Goal: Task Accomplishment & Management: Use online tool/utility

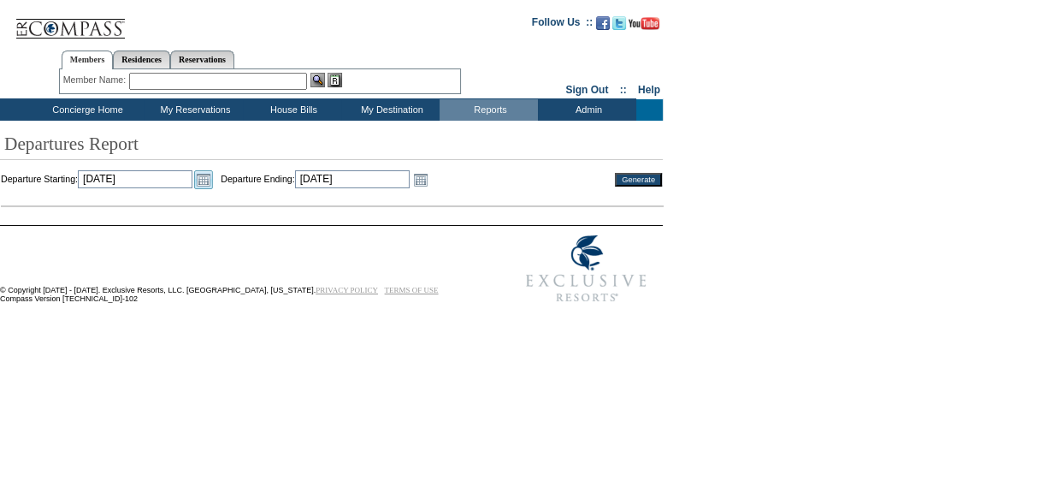
click at [213, 177] on link "Open the calendar popup." at bounding box center [203, 179] width 19 height 19
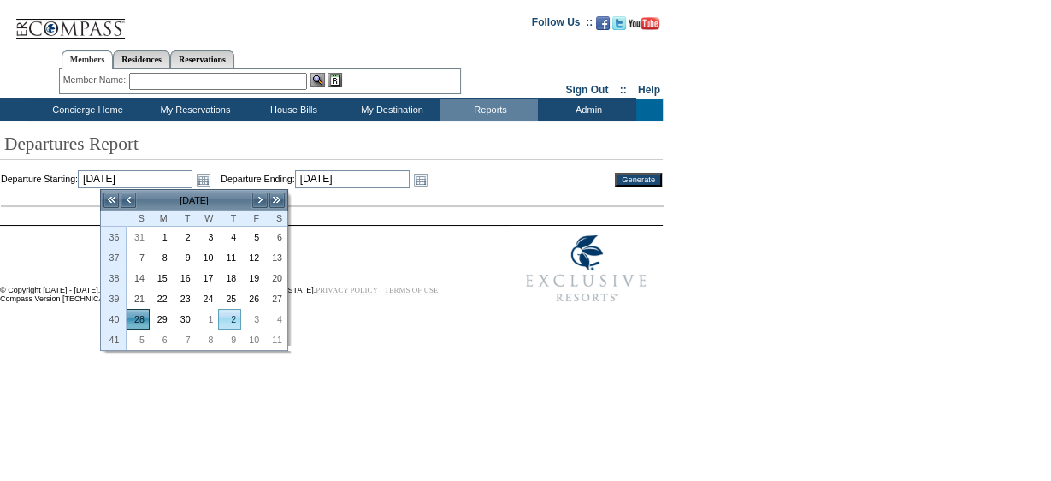
click at [226, 322] on link "2" at bounding box center [229, 319] width 21 height 19
type input "[DATE]"
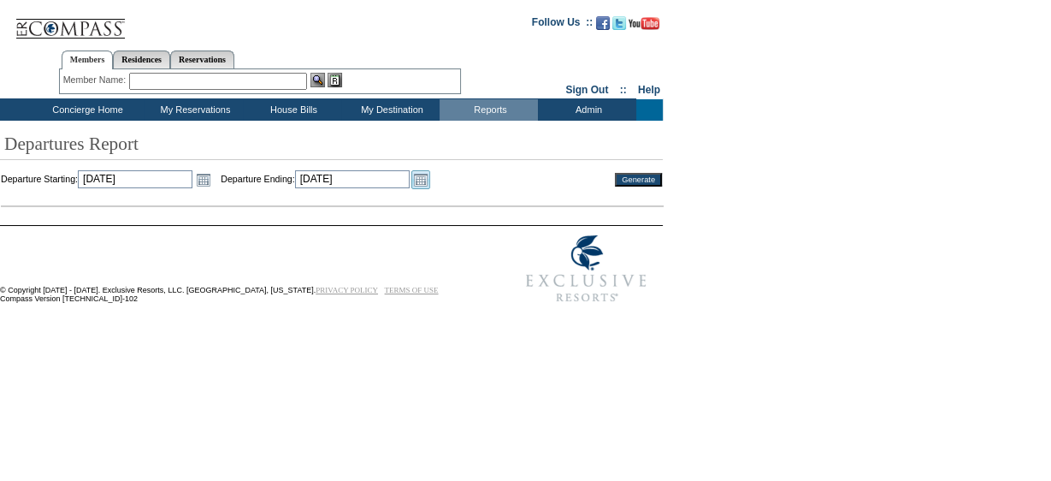
click at [430, 180] on link "Open the calendar popup." at bounding box center [420, 179] width 19 height 19
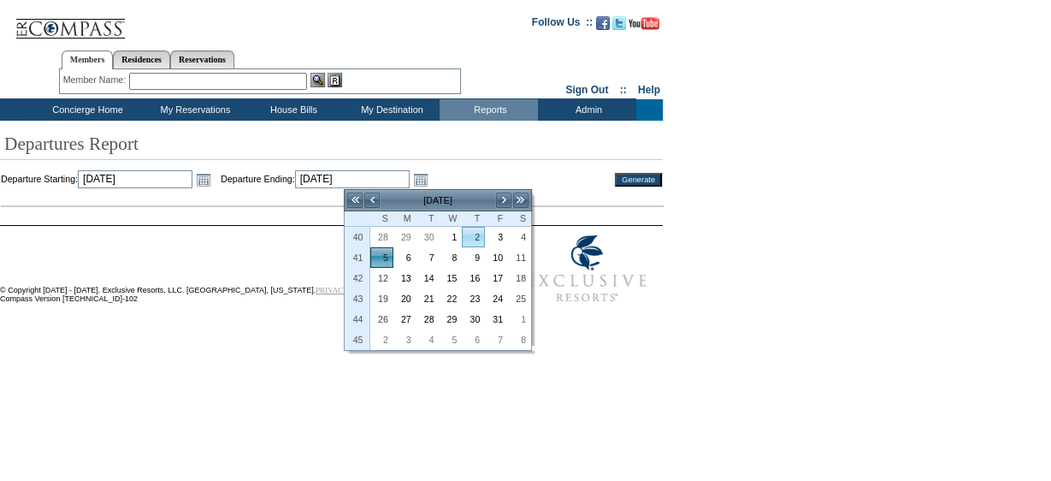
click at [476, 239] on link "2" at bounding box center [473, 237] width 21 height 19
type input "[DATE]"
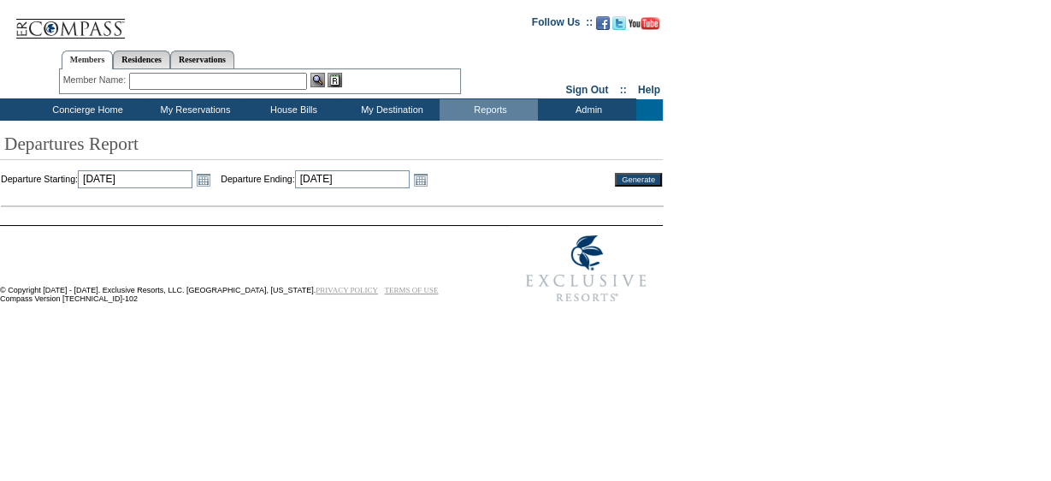
click at [640, 177] on input "Generate" at bounding box center [638, 180] width 47 height 14
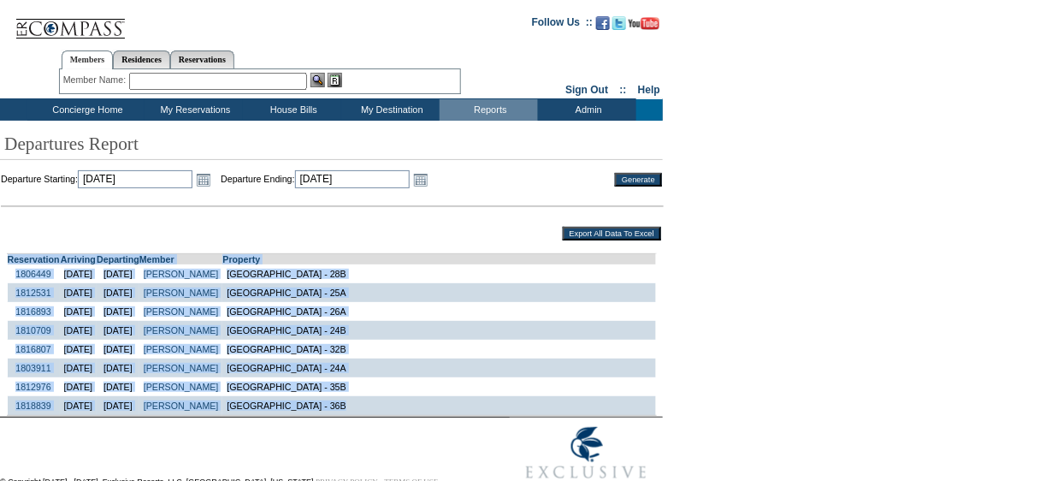
drag, startPoint x: 0, startPoint y: 261, endPoint x: 419, endPoint y: 406, distance: 443.7
click at [419, 406] on table "Reservation Arriving Departing Member Property 1806449 [DATE] [DATE] [PERSON_NA…" at bounding box center [331, 329] width 663 height 175
copy td "Reservation Arriving Departing Member Property 1806449 [DATE] [DATE] [PERSON_NA…"
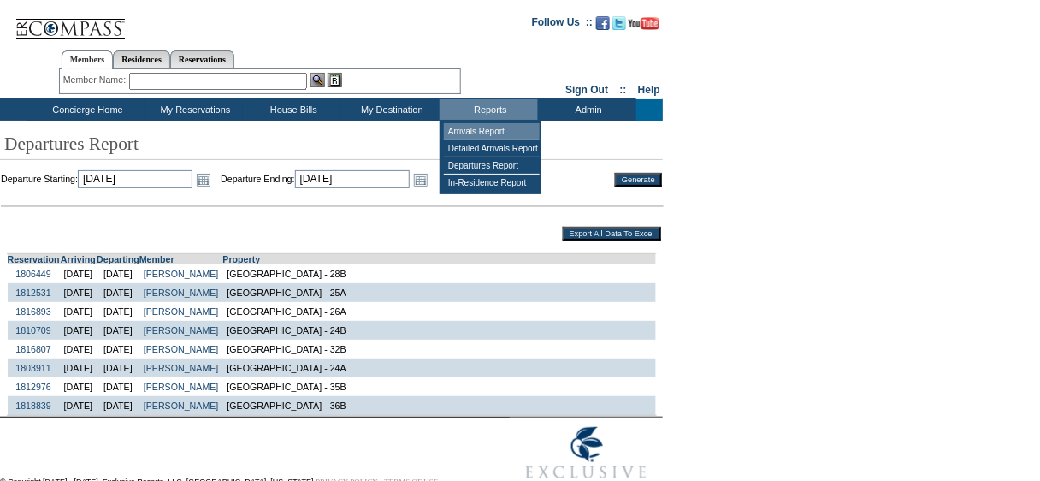
click at [460, 124] on td "Arrivals Report" at bounding box center [492, 131] width 96 height 17
